Goal: Check status: Check status

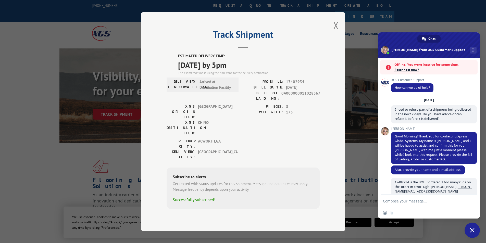
scroll to position [179, 0]
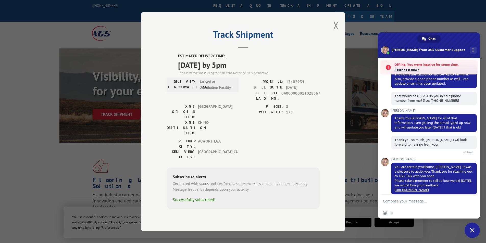
click at [393, 202] on textarea "Compose your message..." at bounding box center [423, 201] width 81 height 5
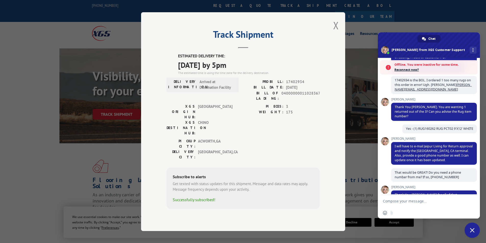
scroll to position [77, 0]
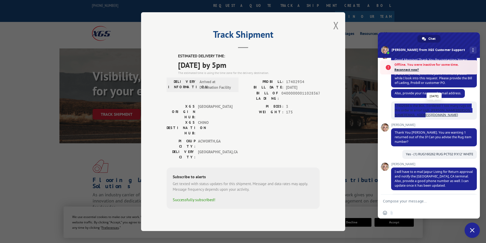
drag, startPoint x: 394, startPoint y: 105, endPoint x: 465, endPoint y: 116, distance: 72.0
click at [465, 116] on span "17402934 is the BOL. I ordered 1 too many rugs on this order in error! Ugh. [PE…" at bounding box center [434, 111] width 86 height 18
copy span "17402934 is the BOL. I ordered 1 too many rugs on this order in error! Ugh. [PE…"
click at [395, 201] on textarea "Compose your message..." at bounding box center [423, 201] width 81 height 5
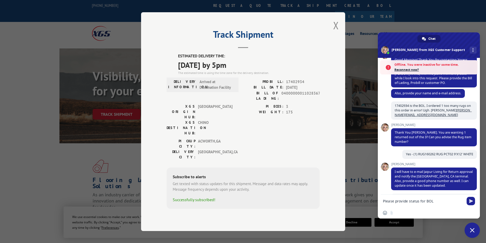
paste textarea "17402934 is the BOL. I ordered 1 too many rugs on this order in error! Ugh. [PE…"
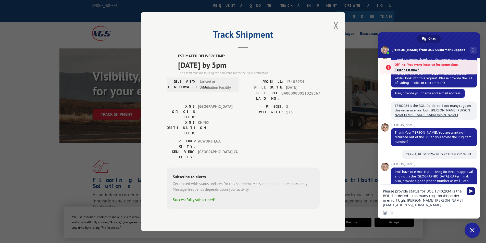
type textarea "Please provide status for BOL 17402934 is the BOL. I ordered 1 too many rugs on…"
click at [470, 190] on span "Send" at bounding box center [471, 191] width 4 height 4
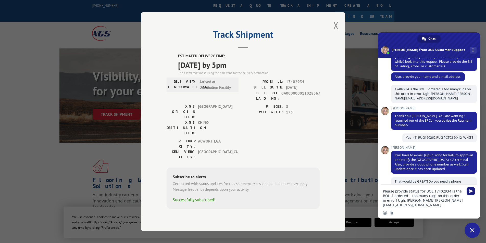
click at [471, 191] on span "Send" at bounding box center [471, 191] width 4 height 4
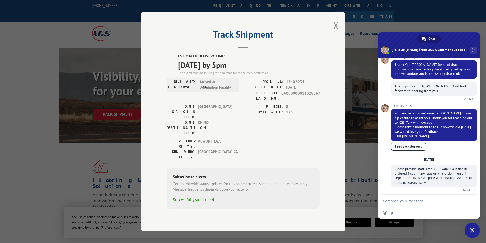
scroll to position [210, 0]
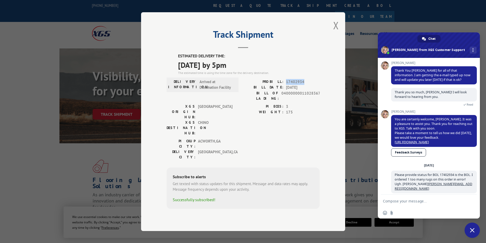
drag, startPoint x: 307, startPoint y: 89, endPoint x: 286, endPoint y: 89, distance: 21.9
click at [286, 85] on div "PROBILL: 17402934" at bounding box center [281, 82] width 77 height 6
copy span "17402934"
click at [336, 32] on button "Close modal" at bounding box center [336, 26] width 6 height 14
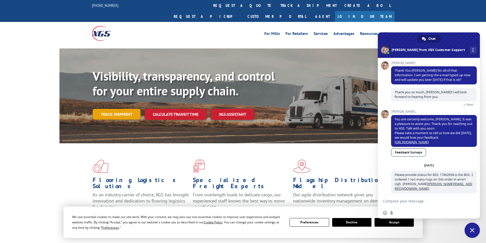
click at [121, 109] on link "Track shipment" at bounding box center [117, 114] width 48 height 11
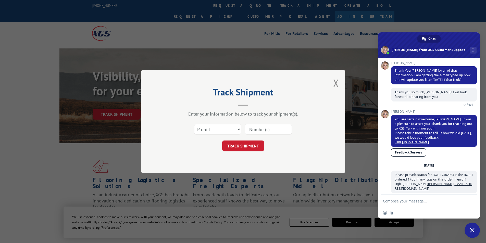
click at [255, 128] on input at bounding box center [268, 129] width 47 height 11
paste input "17402934"
type input "17402934"
click at [245, 146] on button "TRACK SHIPMENT" at bounding box center [243, 146] width 42 height 11
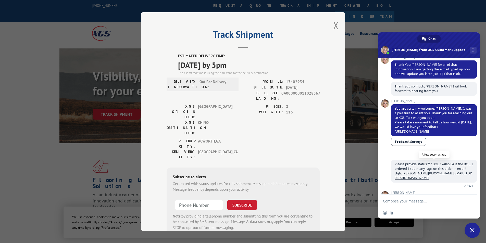
scroll to position [237, 0]
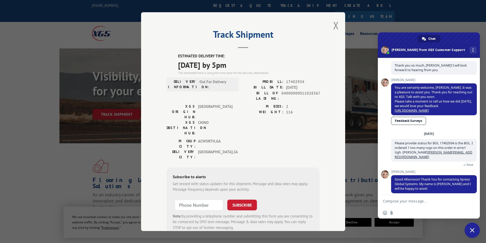
click at [392, 201] on textarea "Compose your message..." at bounding box center [423, 201] width 81 height 5
type textarea "W"
paste textarea "17402934"
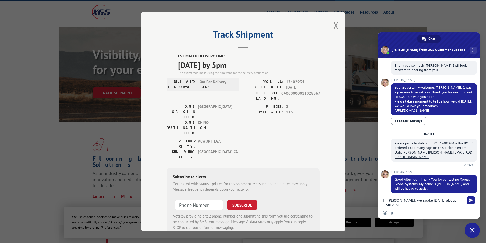
scroll to position [77, 0]
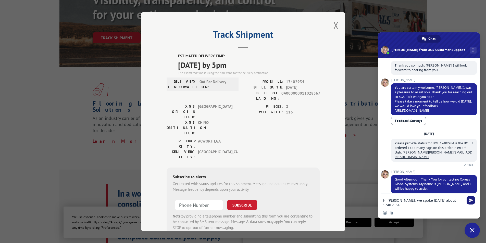
type textarea "Hi [PERSON_NAME], we spoke [DATE] about 17402934"
click at [471, 201] on span "Send" at bounding box center [471, 201] width 4 height 4
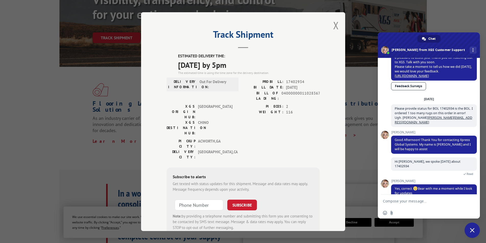
scroll to position [291, 0]
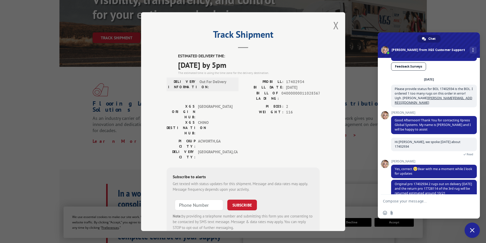
click at [403, 201] on textarea "Compose your message..." at bounding box center [423, 201] width 81 height 5
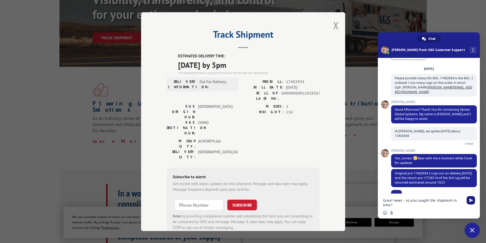
type textarea "Great news - so you caught the shipment in time?"
click at [472, 199] on span "Send" at bounding box center [471, 201] width 4 height 4
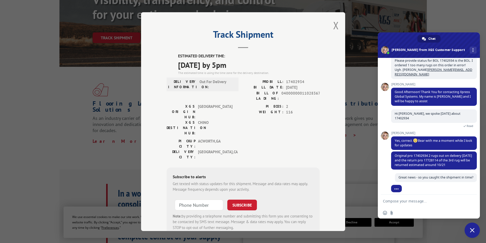
scroll to position [313, 0]
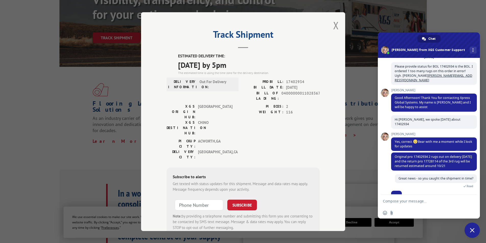
click at [395, 202] on textarea "Compose your message..." at bounding box center [423, 201] width 81 height 5
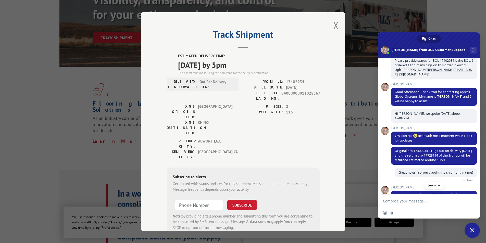
scroll to position [339, 0]
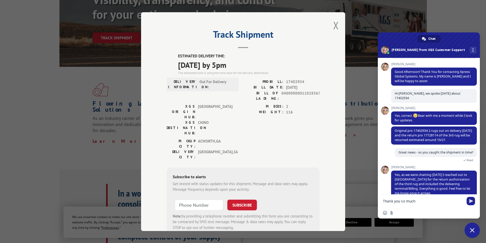
type textarea "Thank you so much."
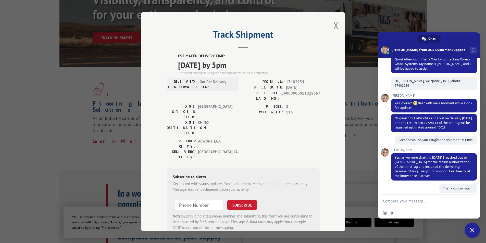
scroll to position [403, 0]
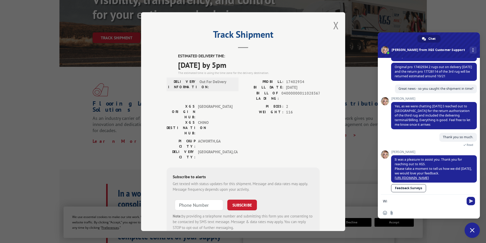
type textarea "W"
type textarea "Thank you!"
